Goal: Information Seeking & Learning: Learn about a topic

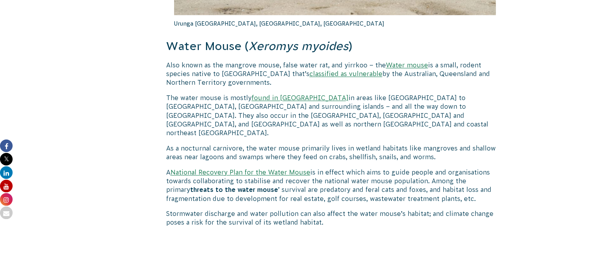
scroll to position [1181, 0]
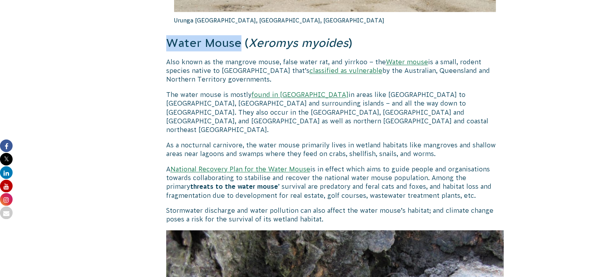
drag, startPoint x: 167, startPoint y: 22, endPoint x: 238, endPoint y: 24, distance: 70.9
click at [238, 35] on h3 "Water Mouse ( Xeromys myoides )" at bounding box center [335, 43] width 338 height 16
copy h3 "Water Mouse"
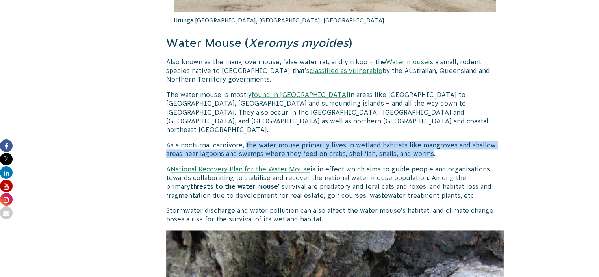
drag, startPoint x: 245, startPoint y: 118, endPoint x: 432, endPoint y: 128, distance: 186.5
click at [432, 141] on p "As a nocturnal carnivore, the water mouse primarily lives in wetland habitats l…" at bounding box center [335, 150] width 338 height 18
copy p "the water mouse primarily lives in wetland habitats like mangroves and shallow …"
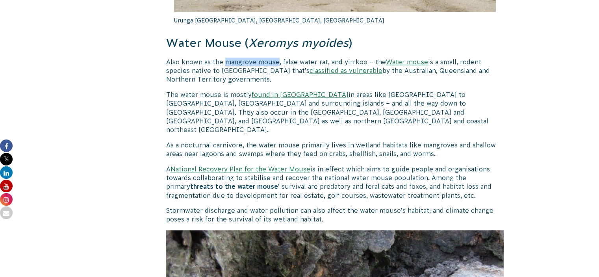
drag, startPoint x: 223, startPoint y: 44, endPoint x: 276, endPoint y: 46, distance: 52.8
click at [276, 57] on p "Also known as the mangrove mouse, false water rat, and yirrkoo – the Water mous…" at bounding box center [335, 70] width 338 height 26
drag, startPoint x: 429, startPoint y: 43, endPoint x: 246, endPoint y: 54, distance: 183.0
click at [246, 57] on p "Also known as the mangrove mouse, false water rat, and yirrkoo – the Water mous…" at bounding box center [335, 70] width 338 height 26
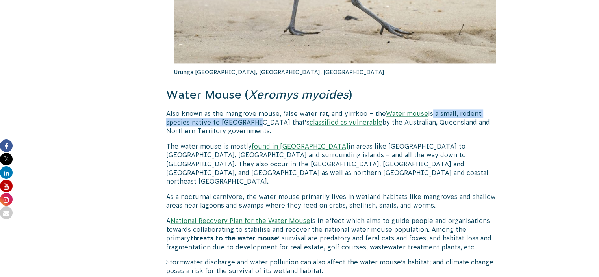
scroll to position [1142, 0]
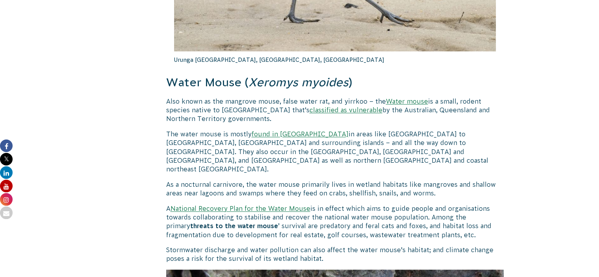
click at [261, 180] on p "As a nocturnal carnivore, the water mouse primarily lives in wetland habitats l…" at bounding box center [335, 189] width 338 height 18
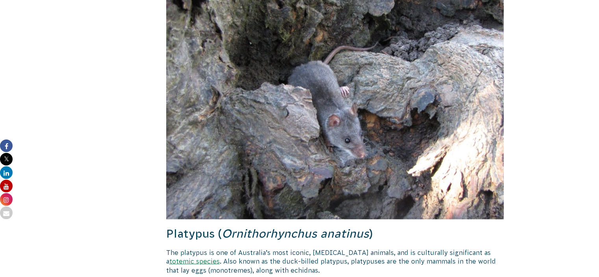
scroll to position [1536, 0]
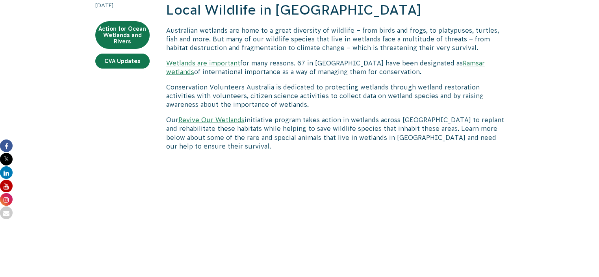
scroll to position [197, 0]
